Goal: Find specific page/section: Find specific page/section

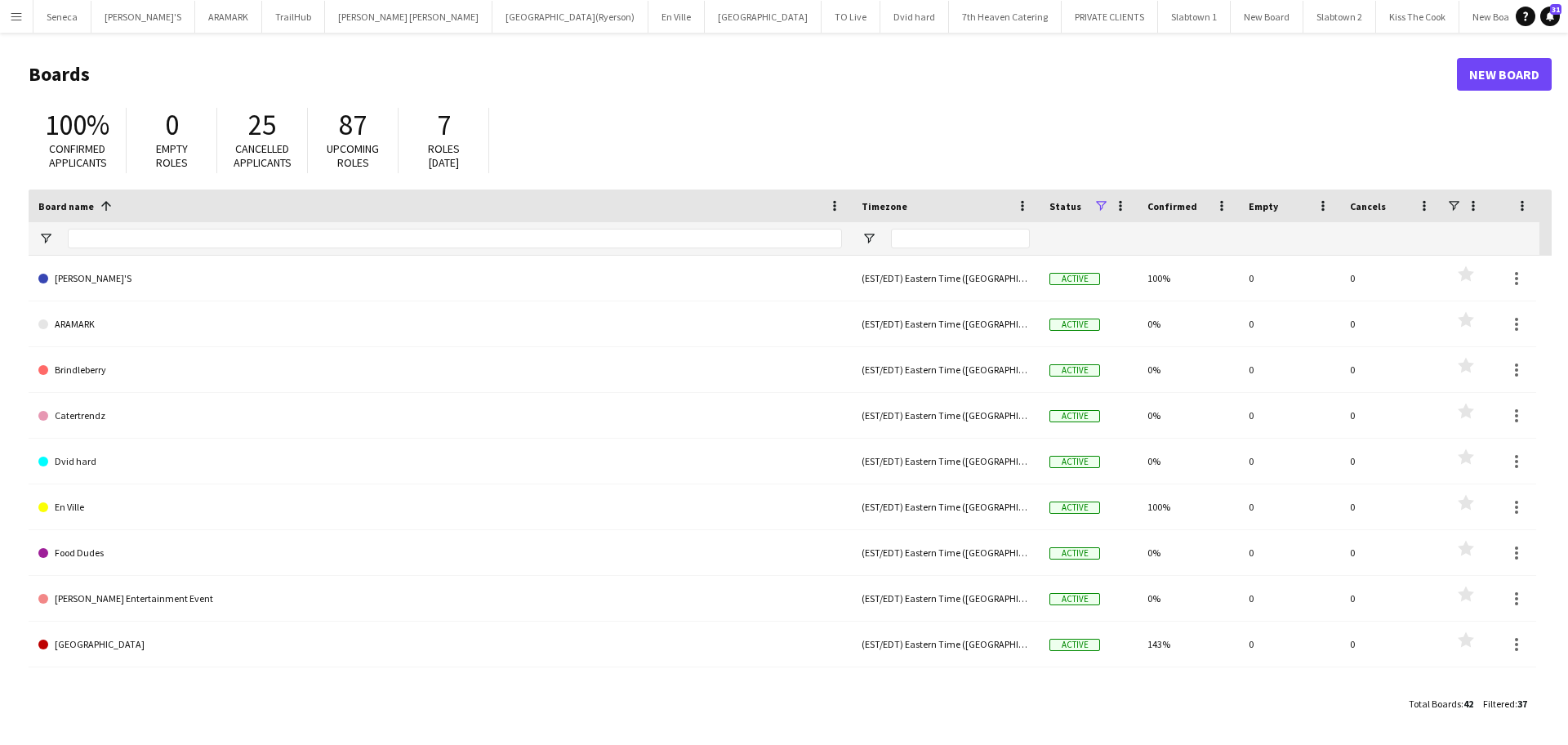
click at [14, 20] on app-icon "Menu" at bounding box center [17, 17] width 13 height 13
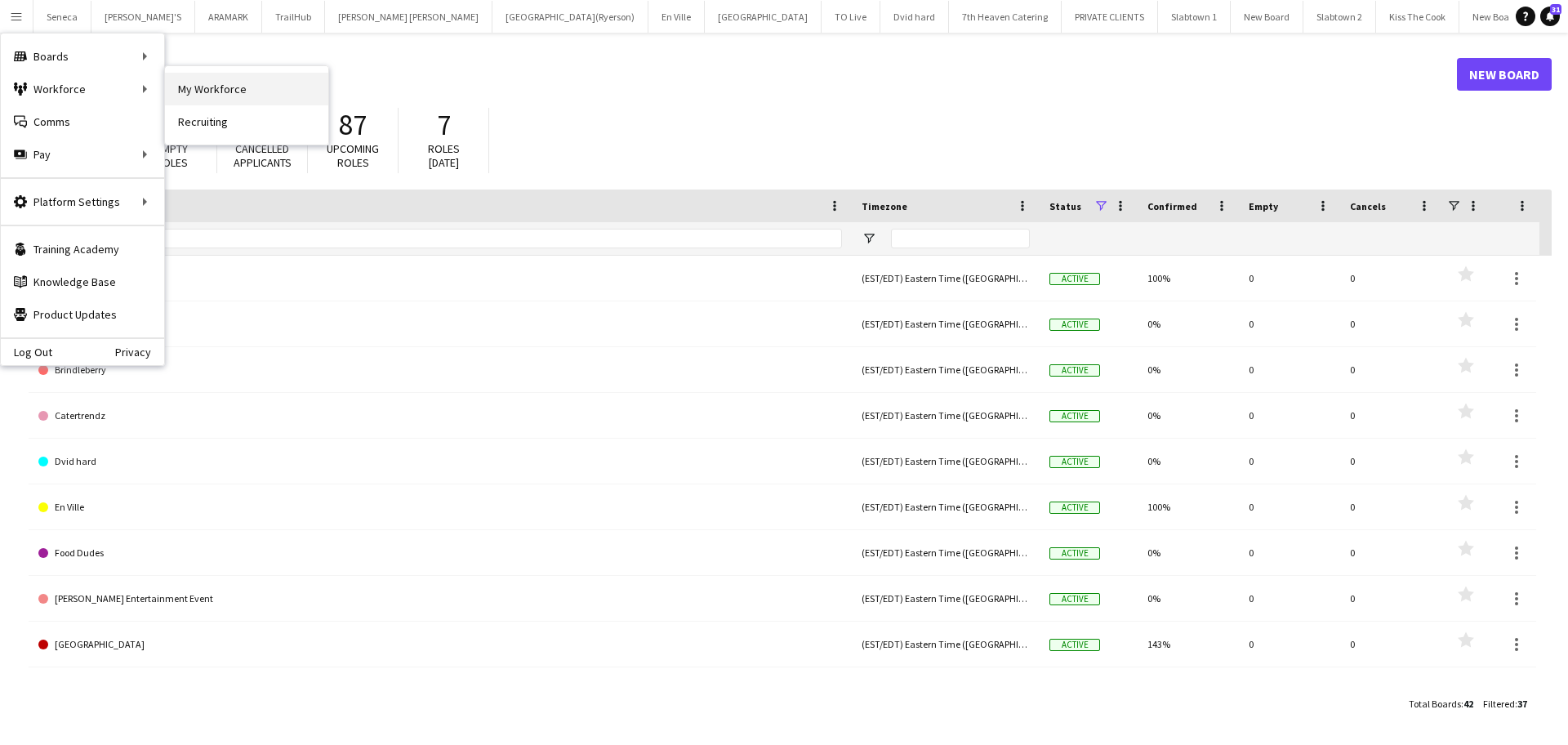
click at [184, 89] on link "My Workforce" at bounding box center [246, 88] width 163 height 33
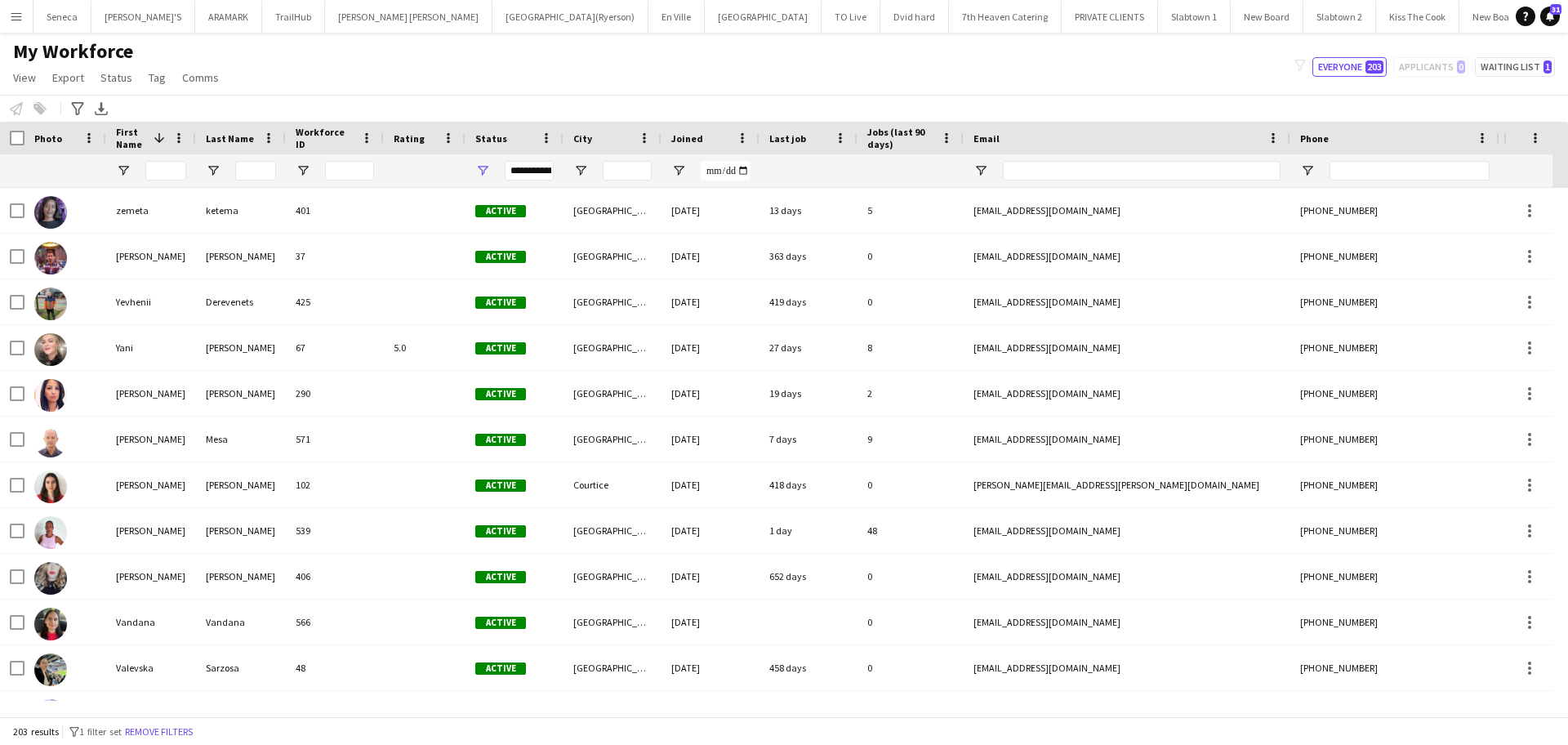
click at [133, 139] on span "First Name" at bounding box center [131, 138] width 31 height 24
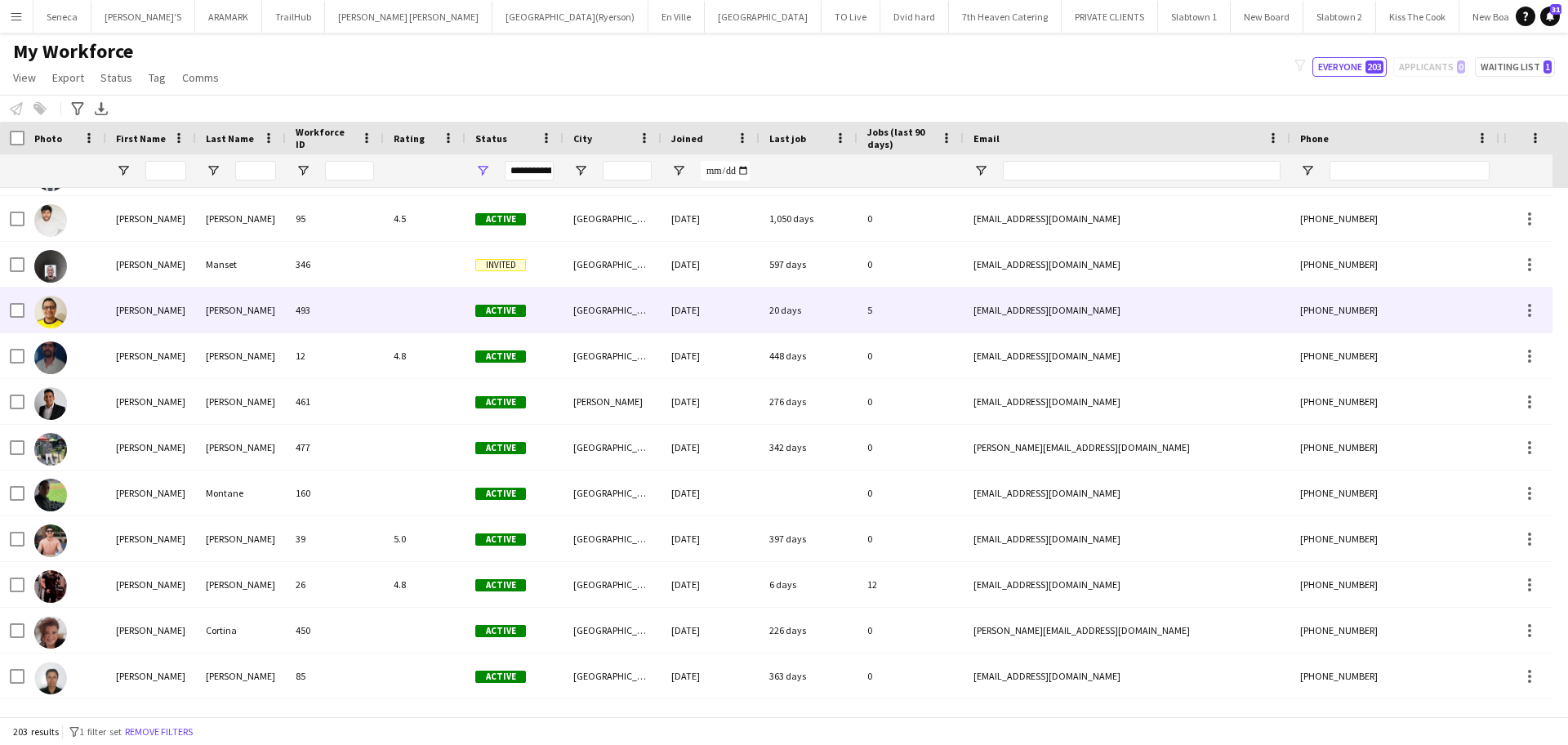
click at [140, 303] on div "[PERSON_NAME]" at bounding box center [150, 309] width 90 height 45
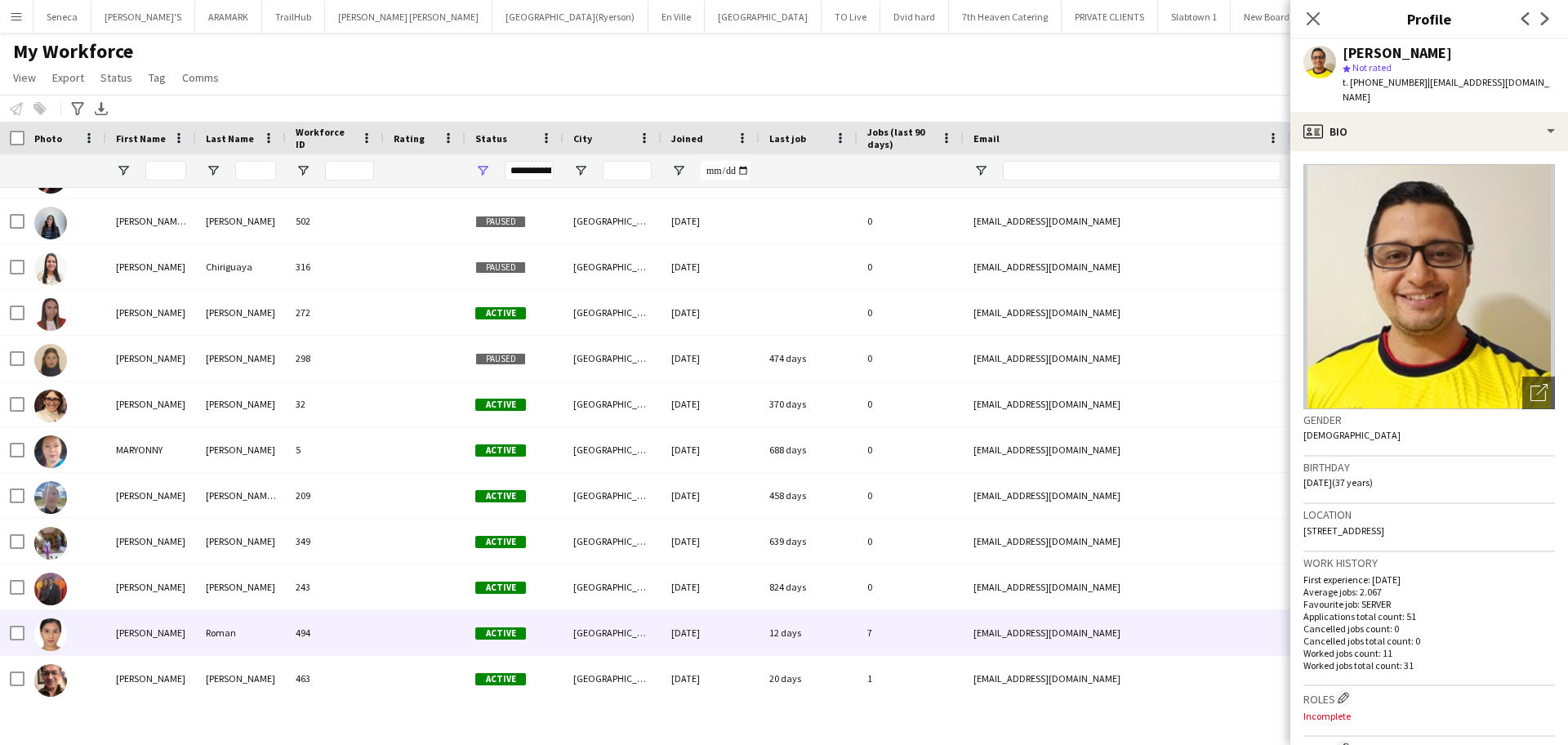
click at [141, 623] on div "[PERSON_NAME]" at bounding box center [150, 631] width 90 height 45
